Goal: Information Seeking & Learning: Check status

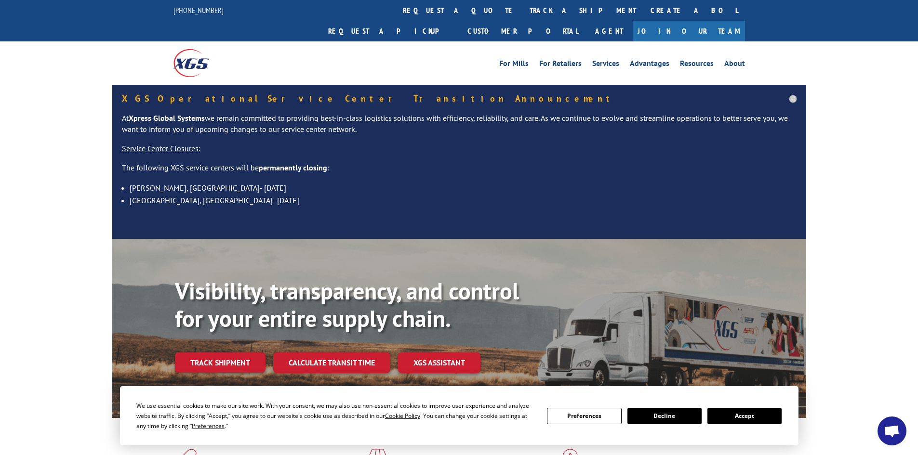
scroll to position [48, 0]
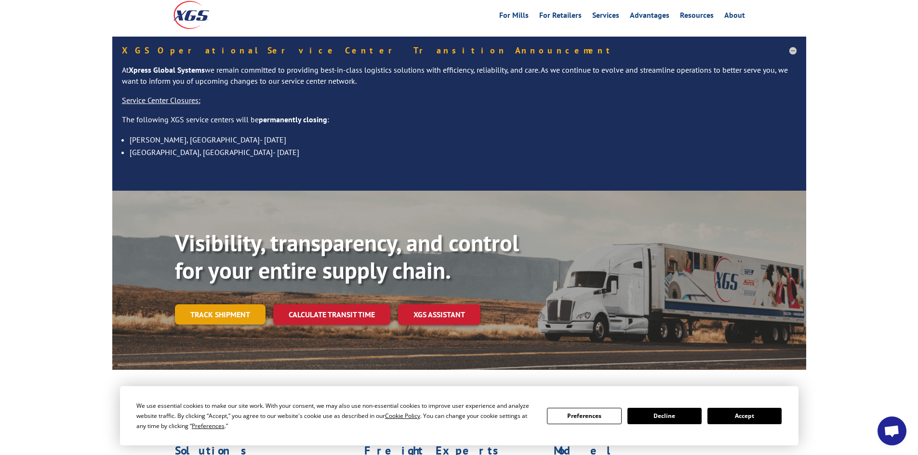
click at [215, 305] on link "Track shipment" at bounding box center [220, 315] width 91 height 20
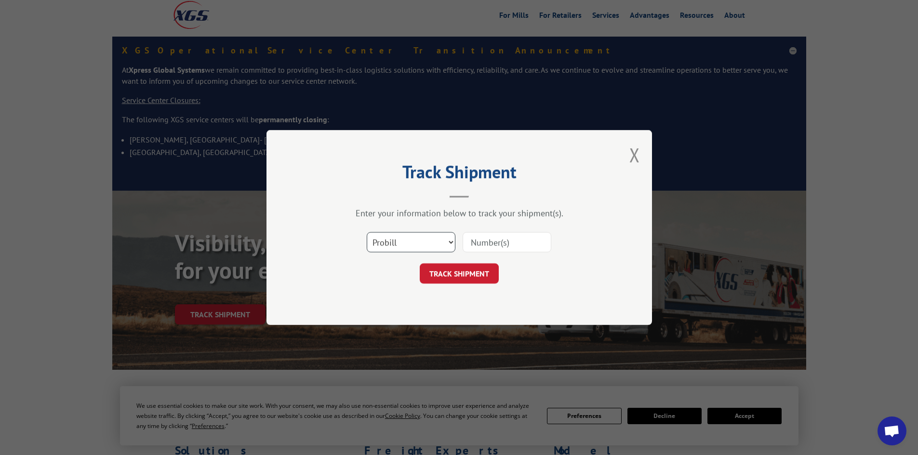
click at [428, 244] on select "Select category... Probill BOL PO" at bounding box center [411, 242] width 89 height 20
select select "bol"
click at [367, 232] on select "Select category... Probill BOL PO" at bounding box center [411, 242] width 89 height 20
click at [514, 238] on input at bounding box center [507, 242] width 89 height 20
paste input "[URL][DOMAIN_NAME]"
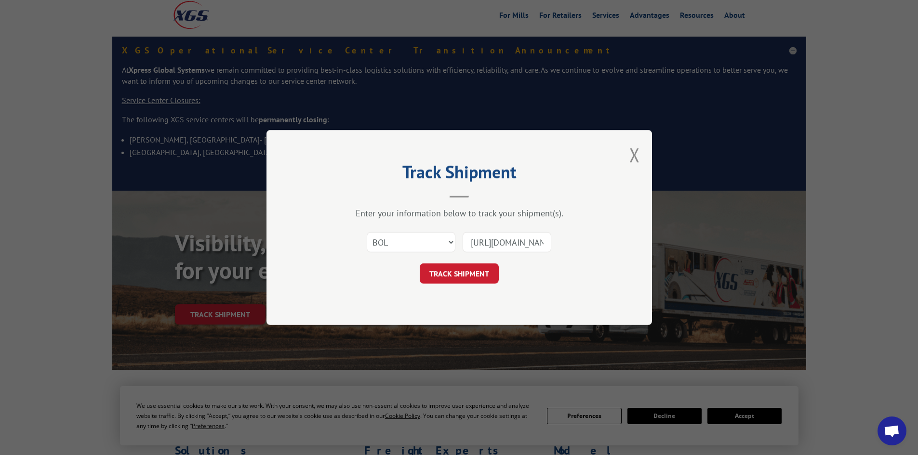
scroll to position [0, 516]
click at [635, 152] on button "Close modal" at bounding box center [634, 155] width 11 height 26
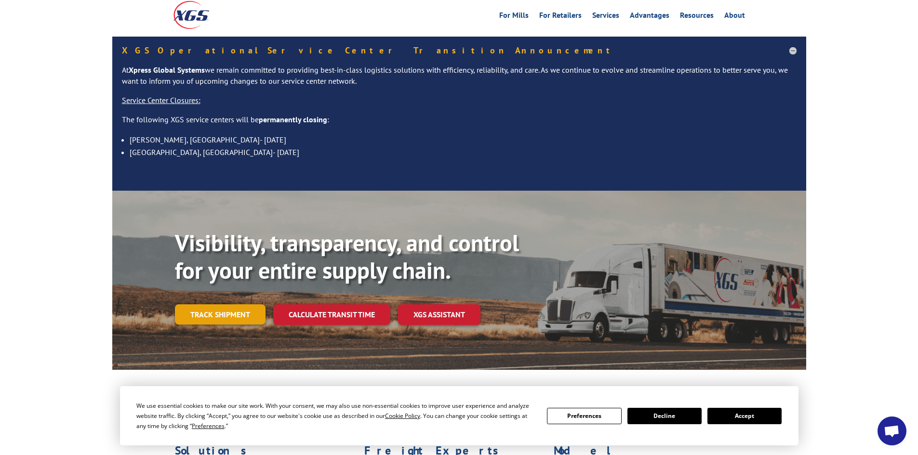
click at [239, 305] on link "Track shipment" at bounding box center [220, 315] width 91 height 20
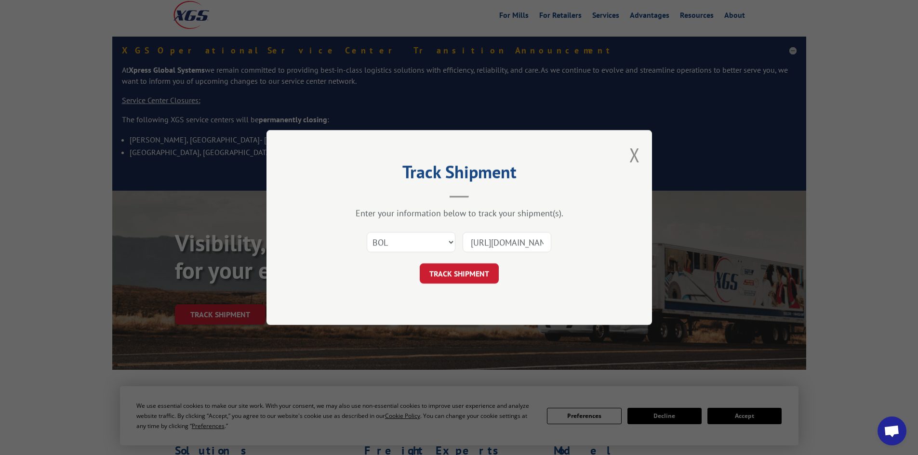
click at [509, 245] on input "[URL][DOMAIN_NAME]" at bounding box center [507, 242] width 89 height 20
click at [544, 242] on input "[URL][DOMAIN_NAME]" at bounding box center [507, 242] width 89 height 20
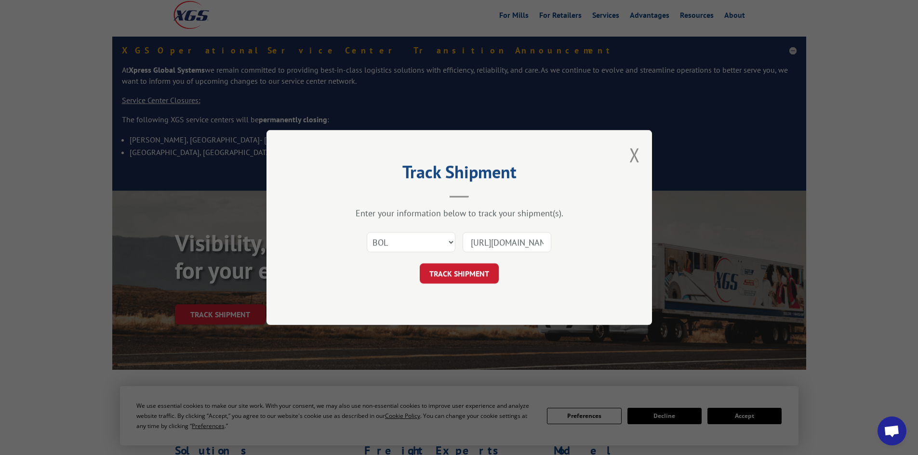
click at [544, 242] on input "[URL][DOMAIN_NAME]" at bounding box center [507, 242] width 89 height 20
paste input "5993069"
type input "5993069"
click at [460, 277] on button "TRACK SHIPMENT" at bounding box center [459, 274] width 79 height 20
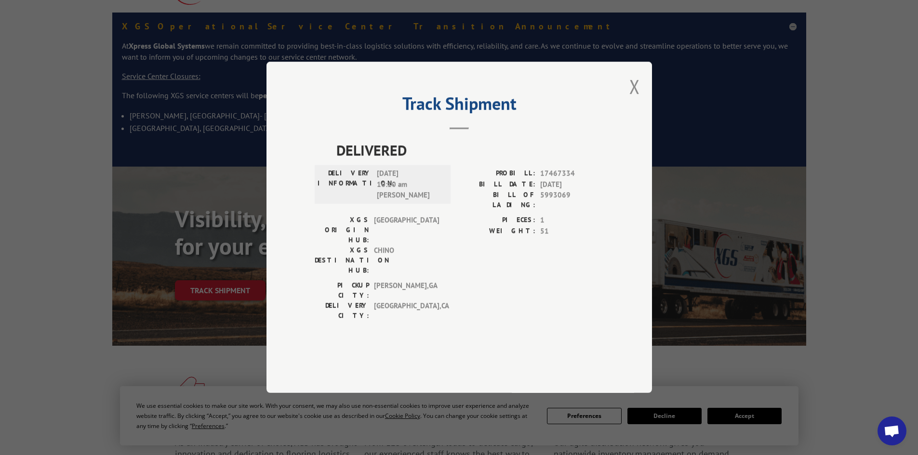
scroll to position [48, 0]
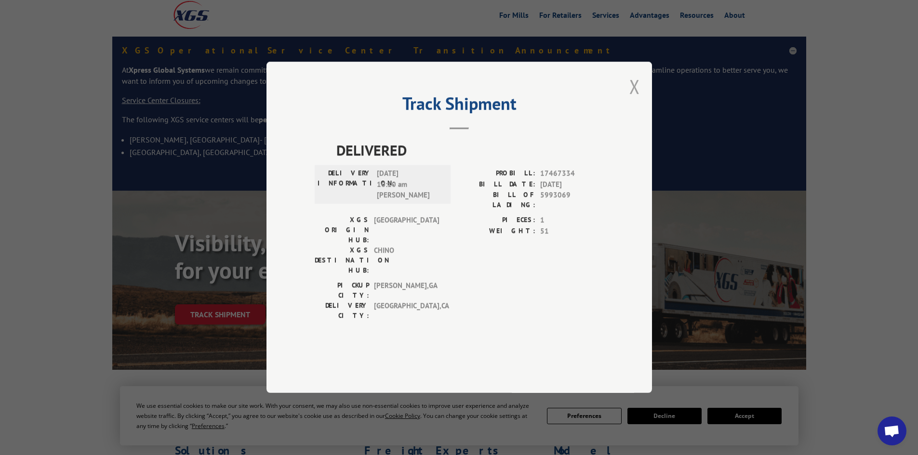
click at [634, 99] on button "Close modal" at bounding box center [634, 87] width 11 height 26
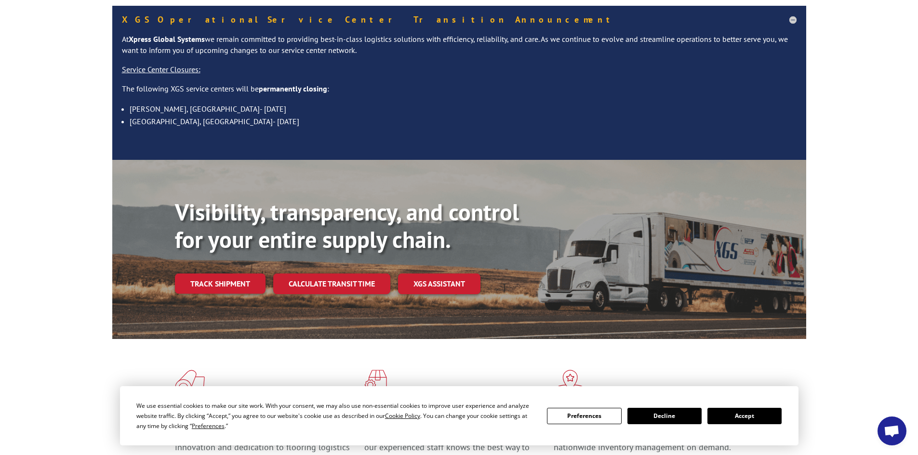
scroll to position [96, 0]
